Goal: Navigation & Orientation: Find specific page/section

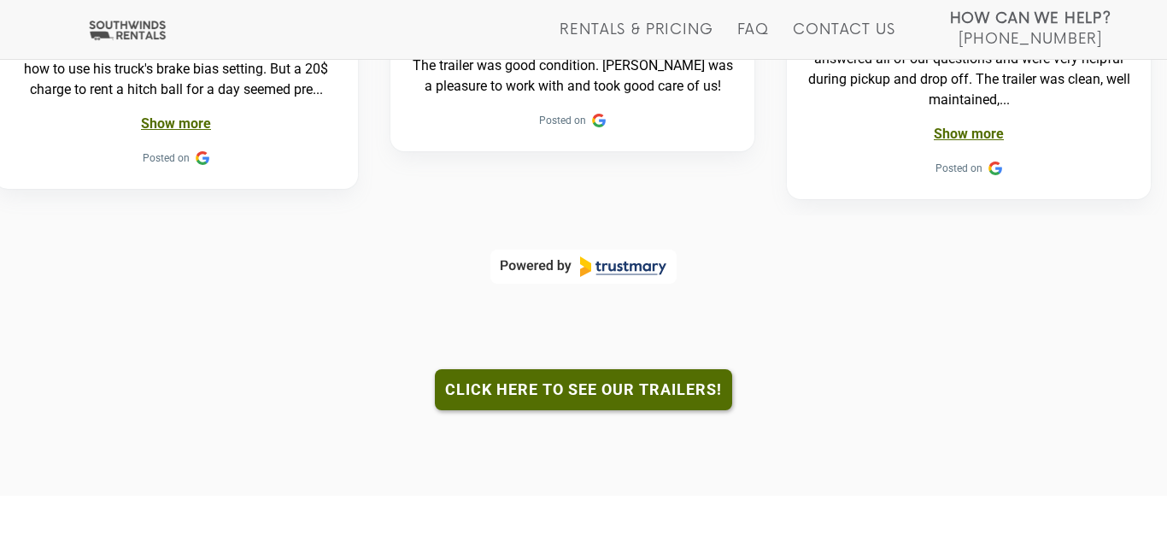
scroll to position [1478, 0]
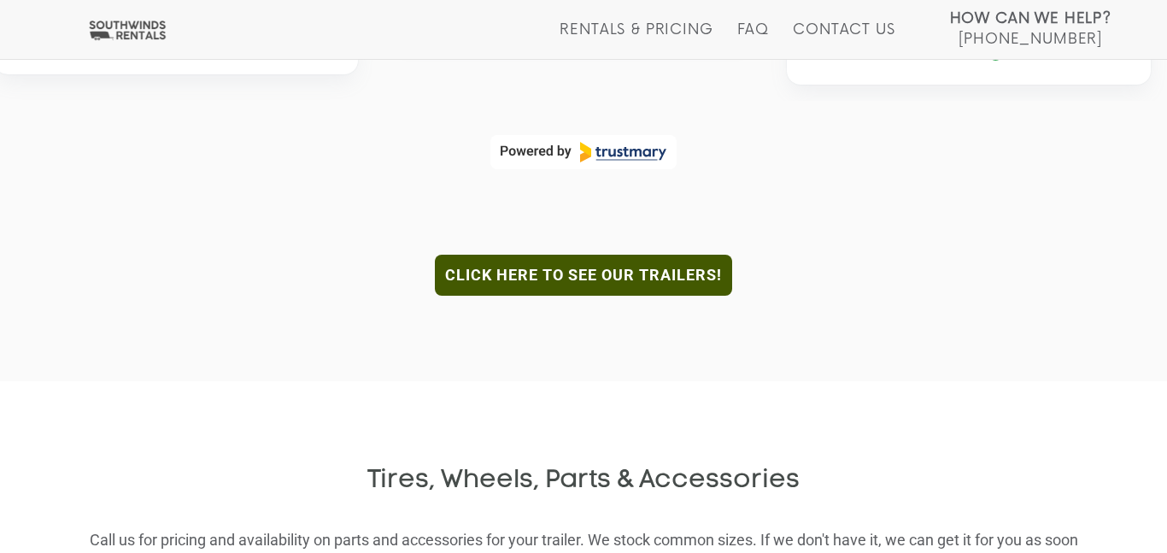
click at [641, 255] on link "Click here to see our trailers!" at bounding box center [583, 275] width 297 height 41
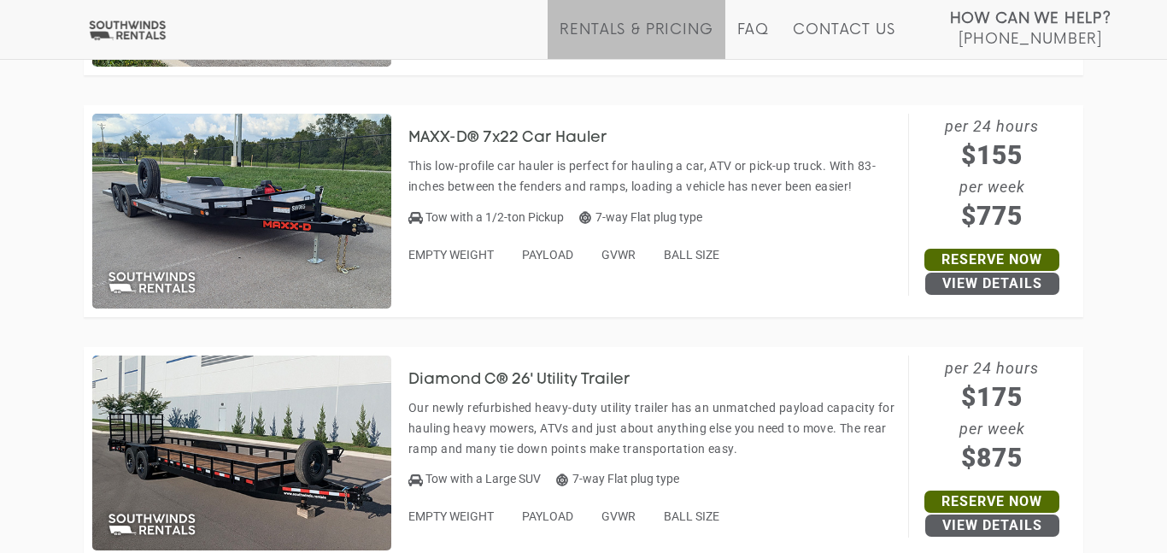
scroll to position [8342, 0]
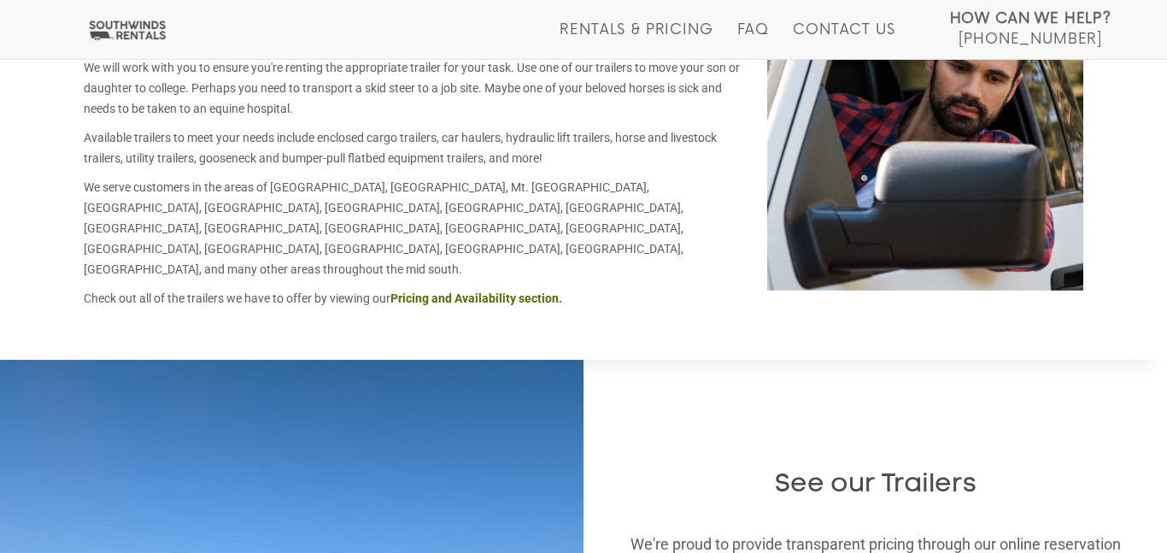
scroll to position [1478, 0]
